Goal: Navigation & Orientation: Go to known website

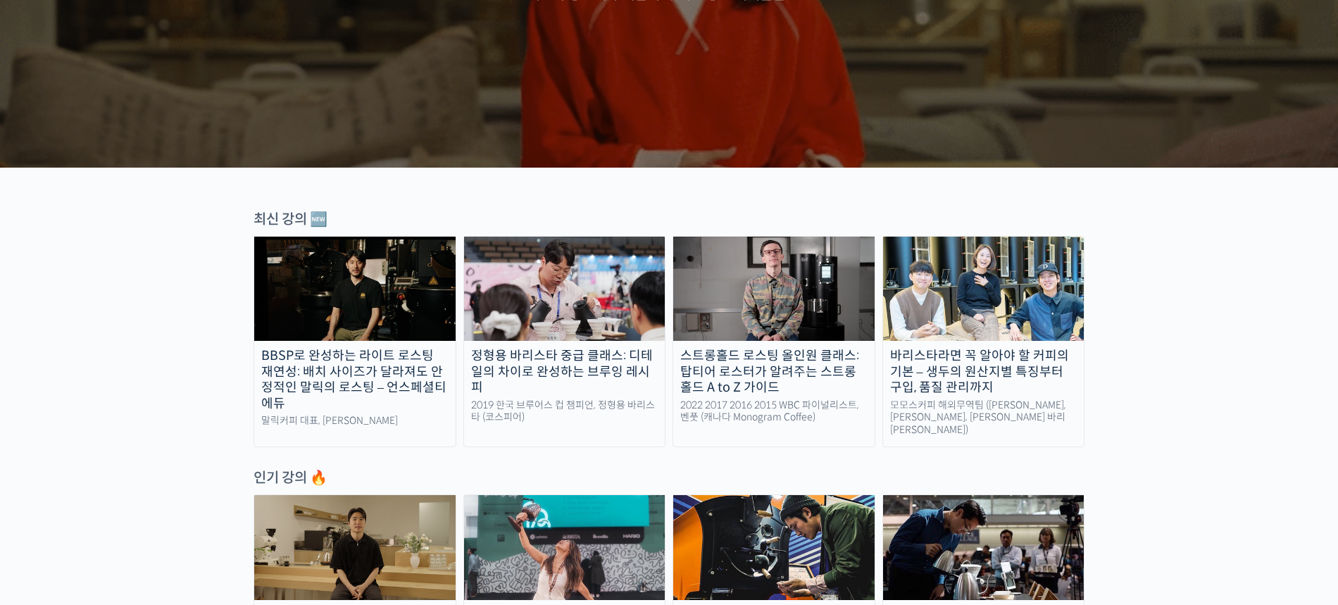
scroll to position [309, 0]
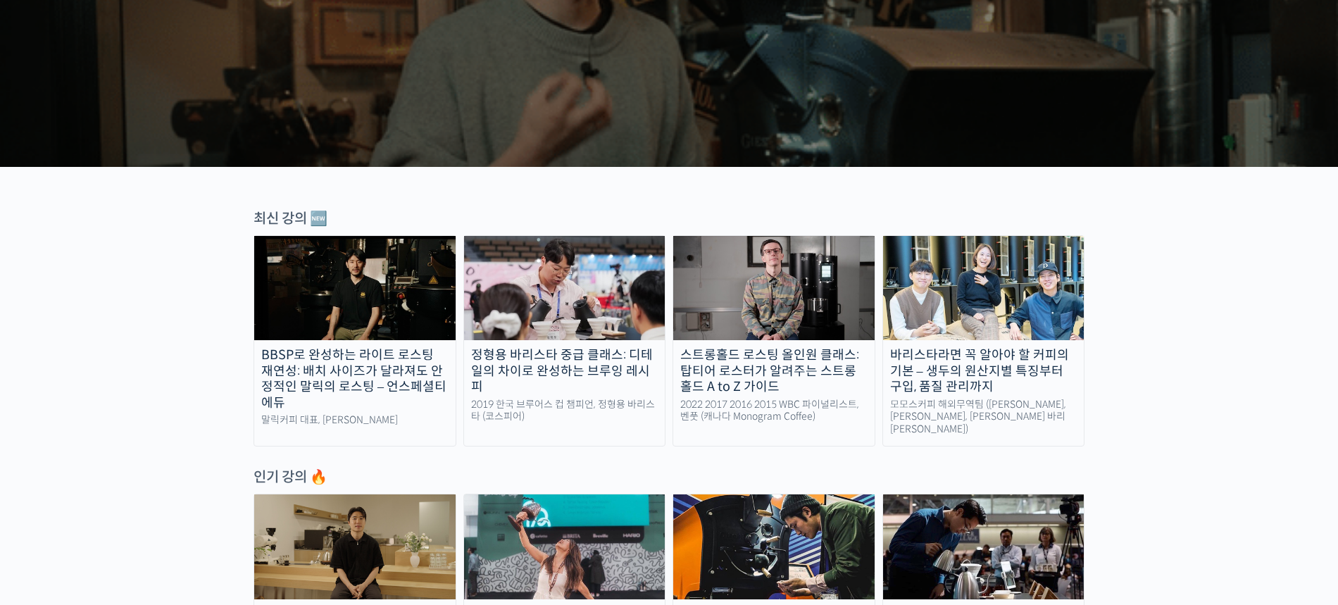
click at [635, 339] on img at bounding box center [564, 288] width 201 height 104
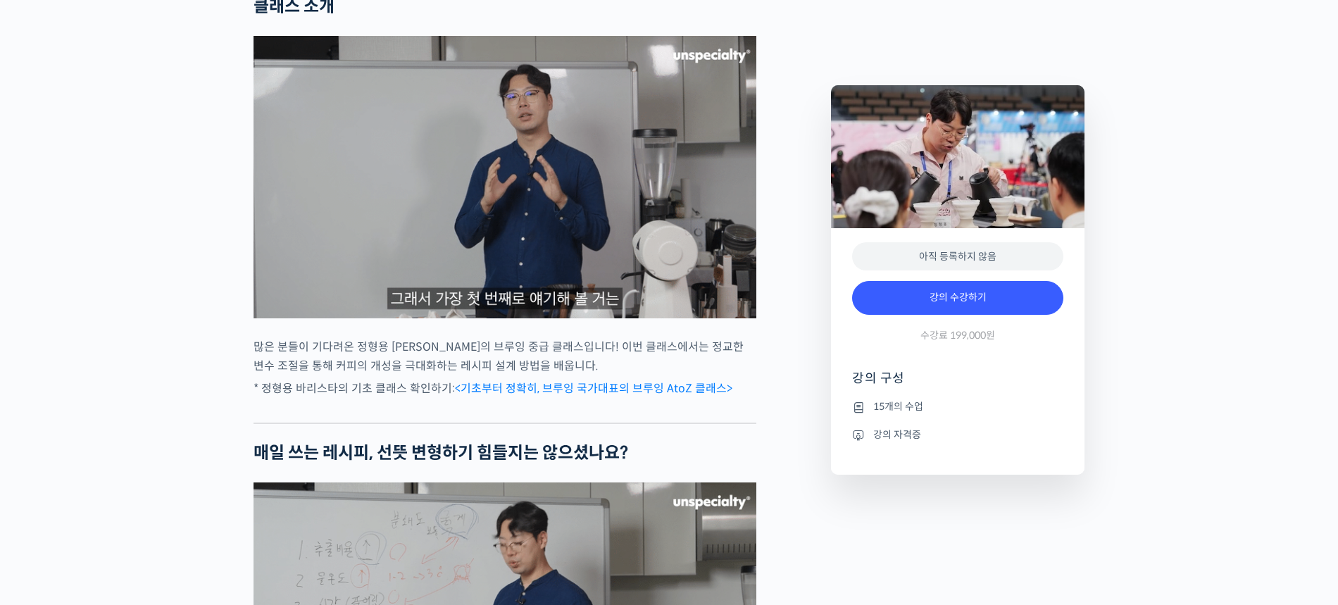
scroll to position [1637, 0]
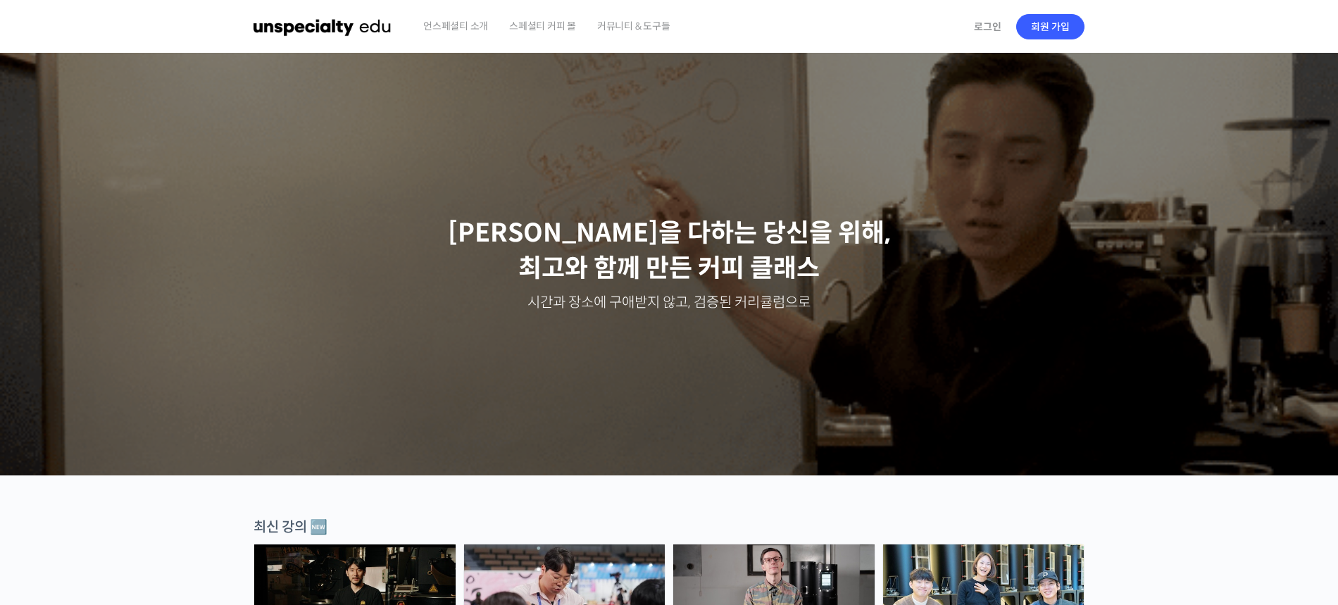
click at [559, 35] on span "스페셜티 커피 몰" at bounding box center [542, 26] width 67 height 54
